Goal: Find specific page/section: Find specific page/section

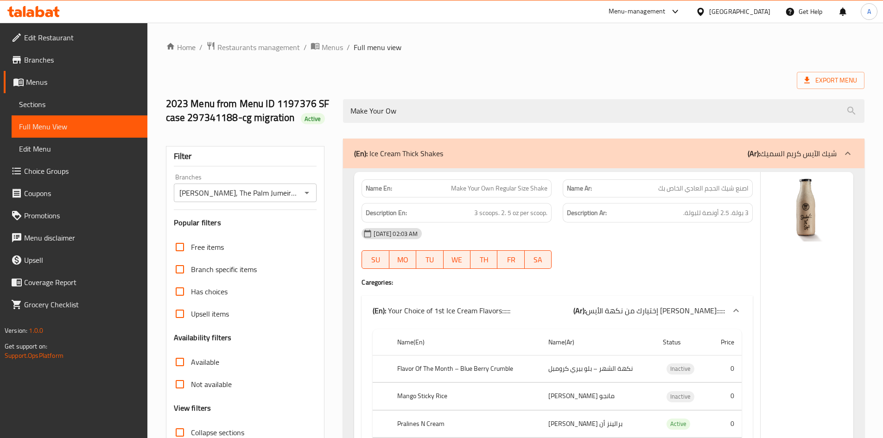
drag, startPoint x: 0, startPoint y: 0, endPoint x: 332, endPoint y: 87, distance: 343.2
click at [419, 78] on div "Export Menu" at bounding box center [515, 80] width 699 height 17
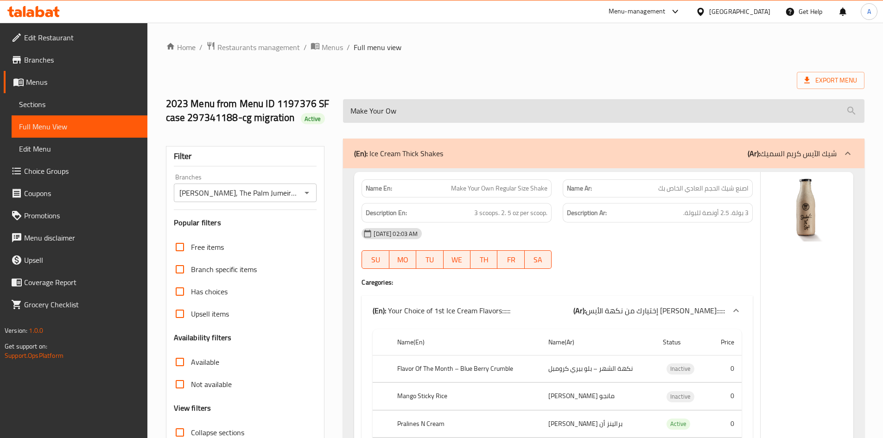
click at [431, 110] on input "Make Your Ow" at bounding box center [604, 111] width 522 height 24
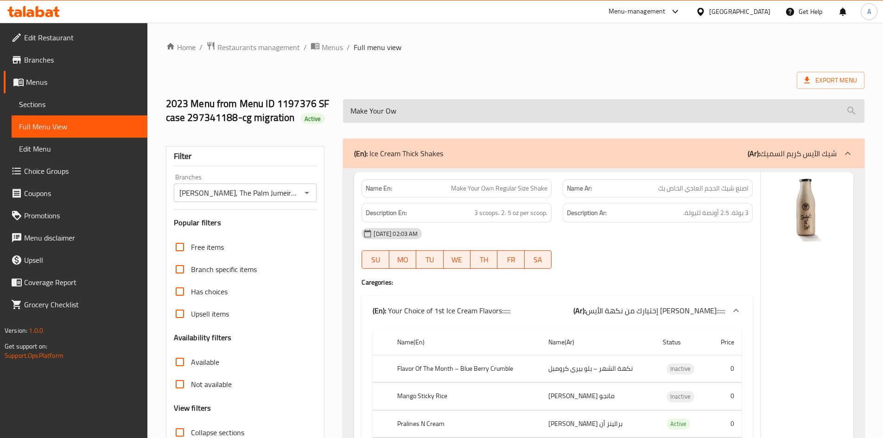
click at [363, 114] on input "Make Your Ow" at bounding box center [604, 111] width 522 height 24
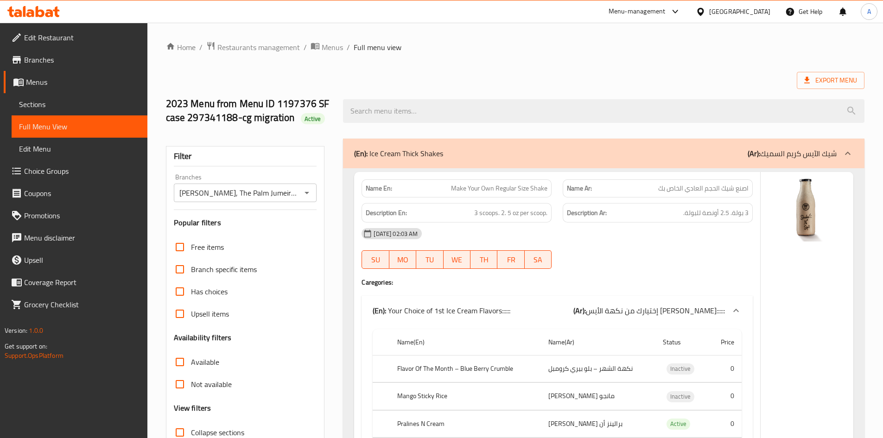
click at [405, 116] on input "search" at bounding box center [604, 111] width 522 height 24
click at [405, 114] on input "search" at bounding box center [604, 111] width 522 height 24
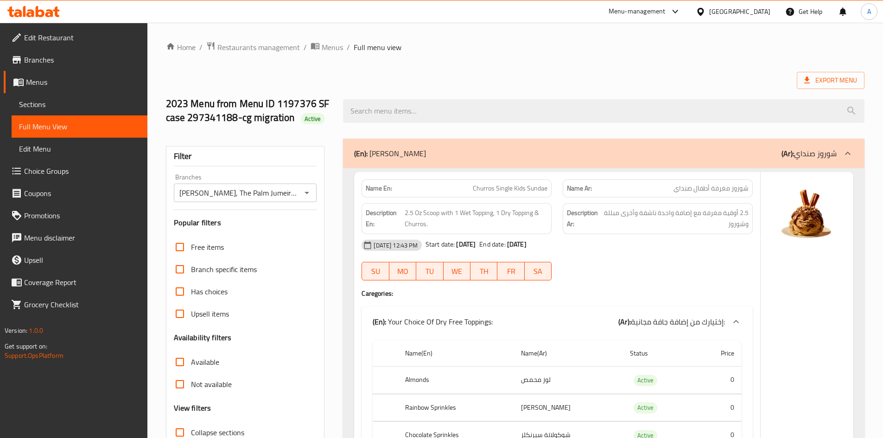
click at [688, 42] on ol "Home / Restaurants management / Menus / Full menu view" at bounding box center [515, 47] width 699 height 12
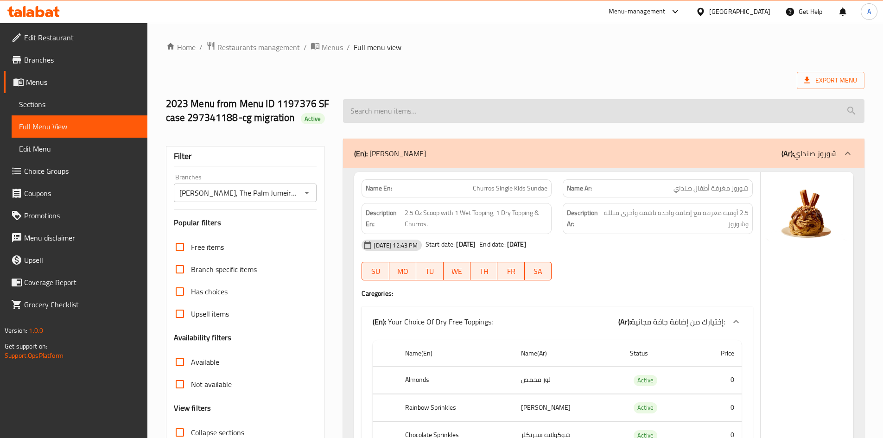
click at [535, 111] on input "search" at bounding box center [604, 111] width 522 height 24
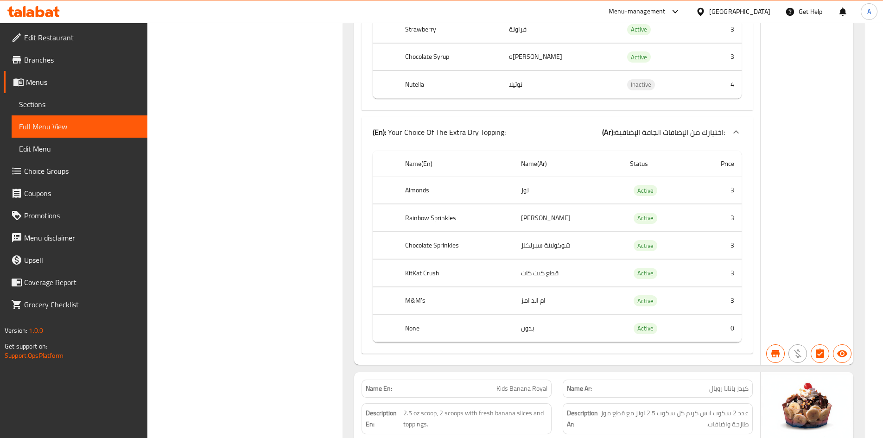
scroll to position [102715, 0]
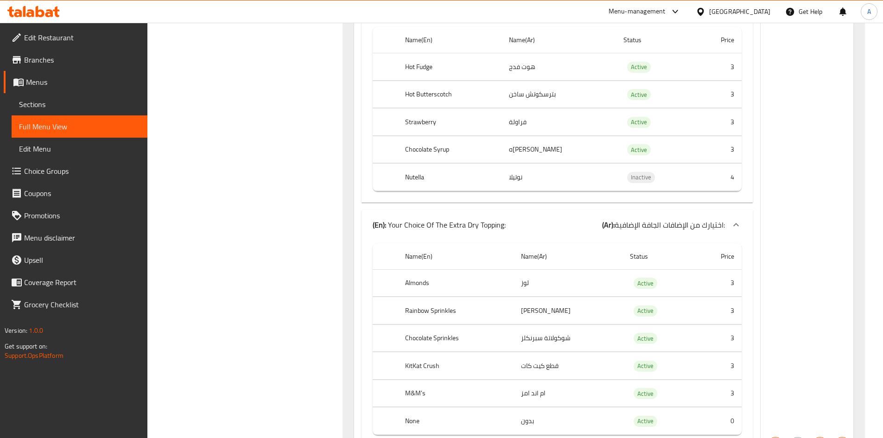
drag, startPoint x: 294, startPoint y: 361, endPoint x: 373, endPoint y: 277, distance: 114.8
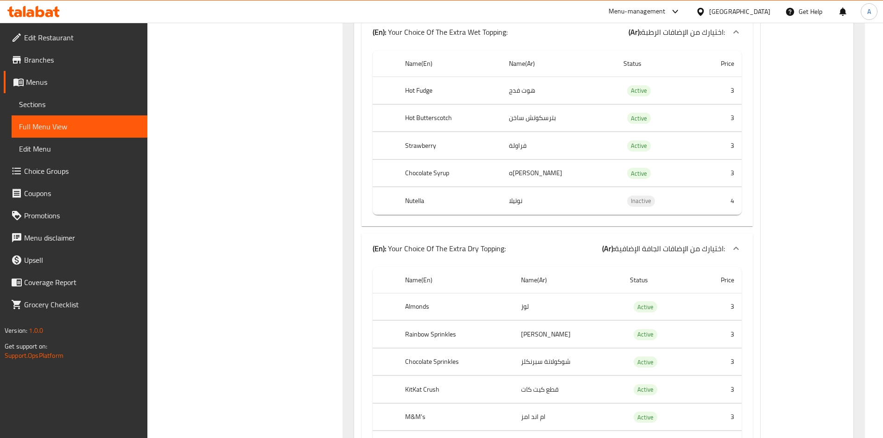
scroll to position [102668, 0]
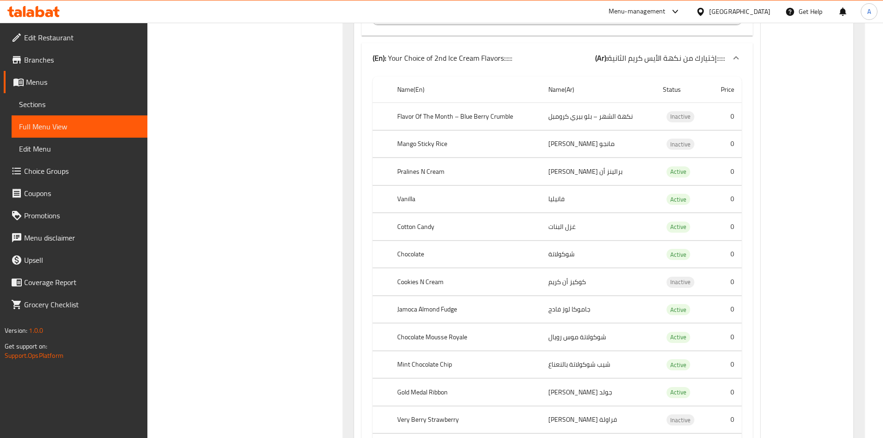
scroll to position [101602, 0]
click at [40, 20] on div at bounding box center [33, 11] width 67 height 19
click at [658, 14] on div "Menu-management" at bounding box center [637, 11] width 57 height 11
click at [598, 88] on div "Global Quality Control Center" at bounding box center [591, 84] width 81 height 10
